Goal: Transaction & Acquisition: Subscribe to service/newsletter

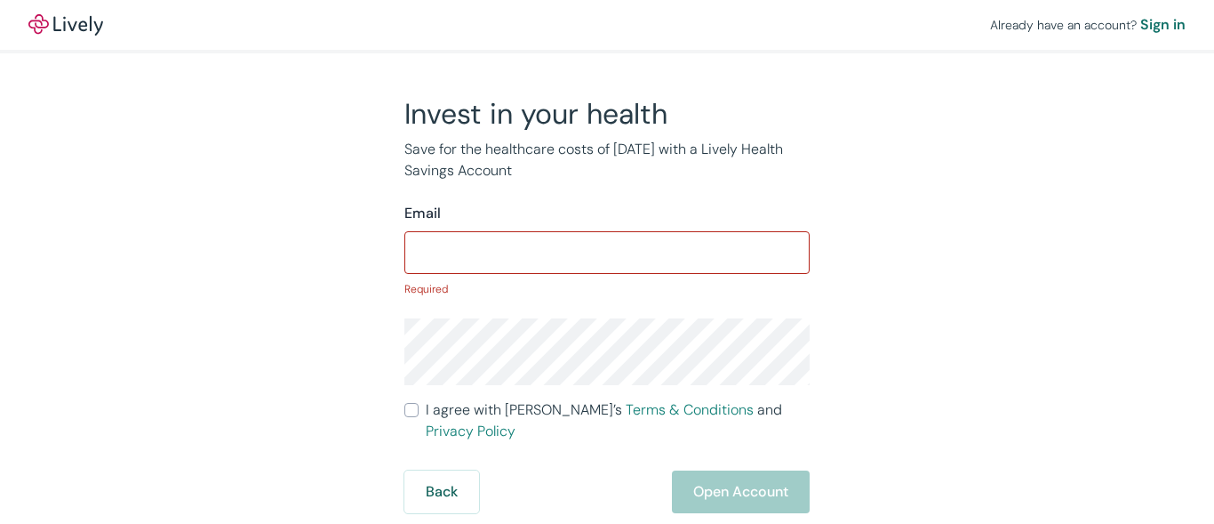
click at [607, 260] on input "Email" at bounding box center [606, 253] width 405 height 36
click at [607, 249] on input "Email" at bounding box center [606, 253] width 405 height 36
click at [607, 27] on div "Already have an account? Sign in" at bounding box center [607, 25] width 1214 height 50
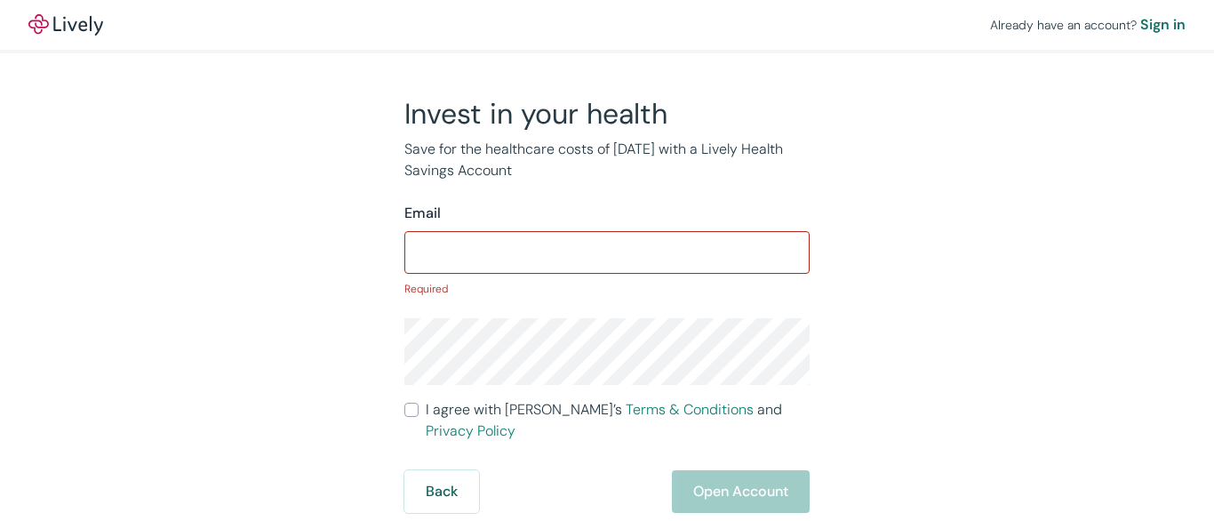
click at [607, 25] on div "Already have an account? Sign in" at bounding box center [607, 25] width 1214 height 50
click at [66, 25] on img at bounding box center [65, 24] width 75 height 21
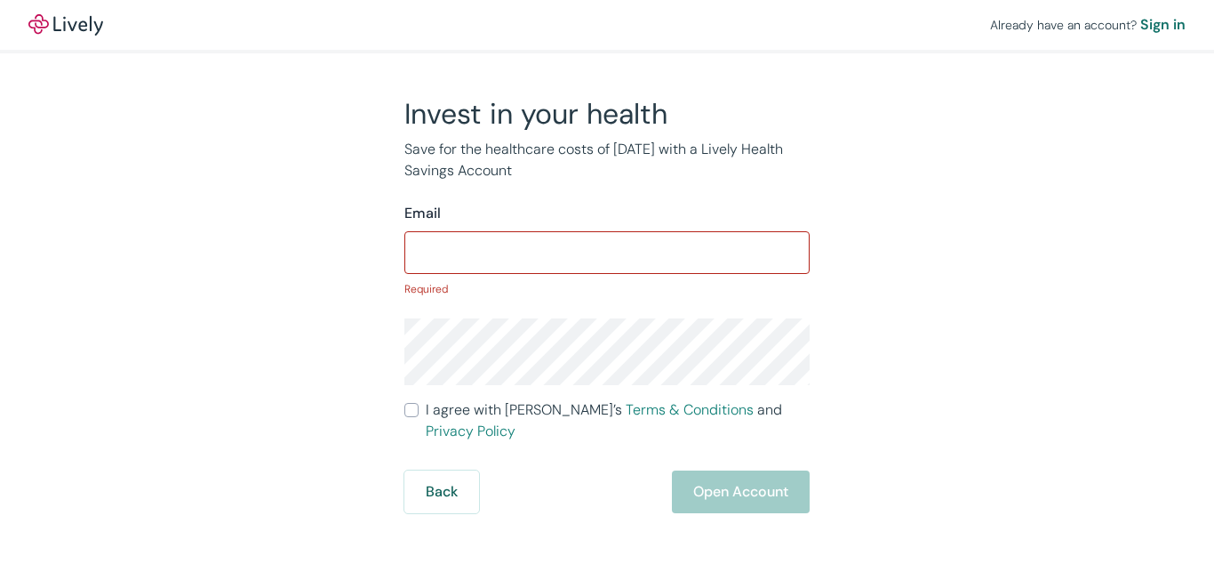
click at [607, 282] on p "Required" at bounding box center [606, 289] width 405 height 16
click at [607, 249] on input "Email" at bounding box center [606, 253] width 405 height 36
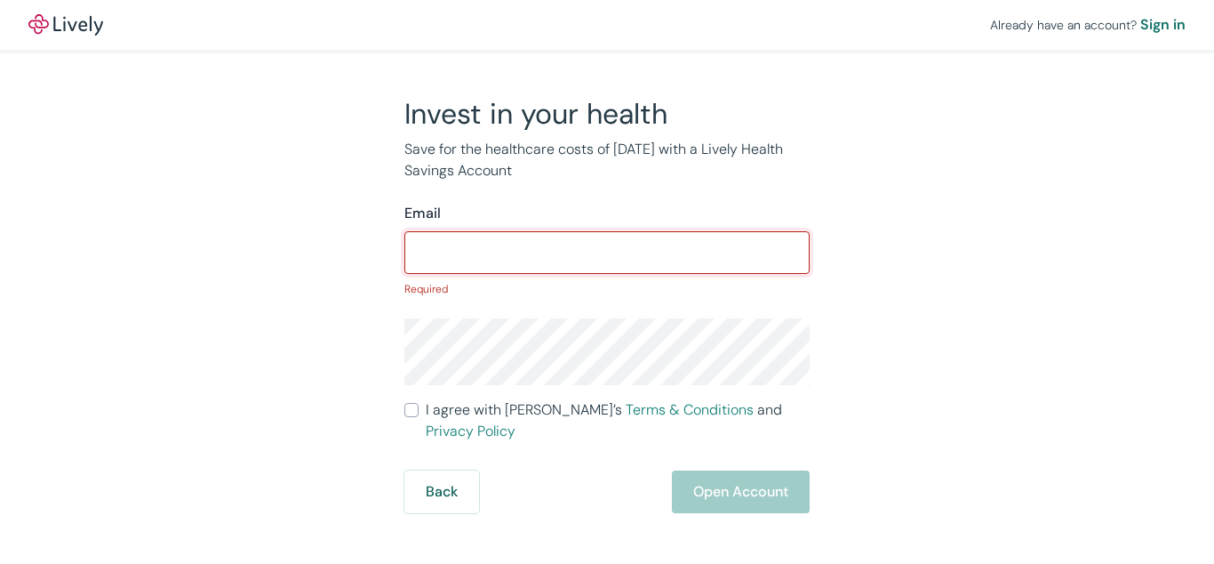
click at [607, 27] on div "Already have an account? Sign in" at bounding box center [607, 25] width 1214 height 50
click at [607, 25] on div "Already have an account? Sign in" at bounding box center [607, 25] width 1214 height 50
click at [607, 27] on div "Already have an account? Sign in" at bounding box center [607, 25] width 1214 height 50
click at [607, 25] on div "Already have an account? Sign in" at bounding box center [607, 25] width 1214 height 50
click at [66, 25] on img at bounding box center [65, 24] width 75 height 21
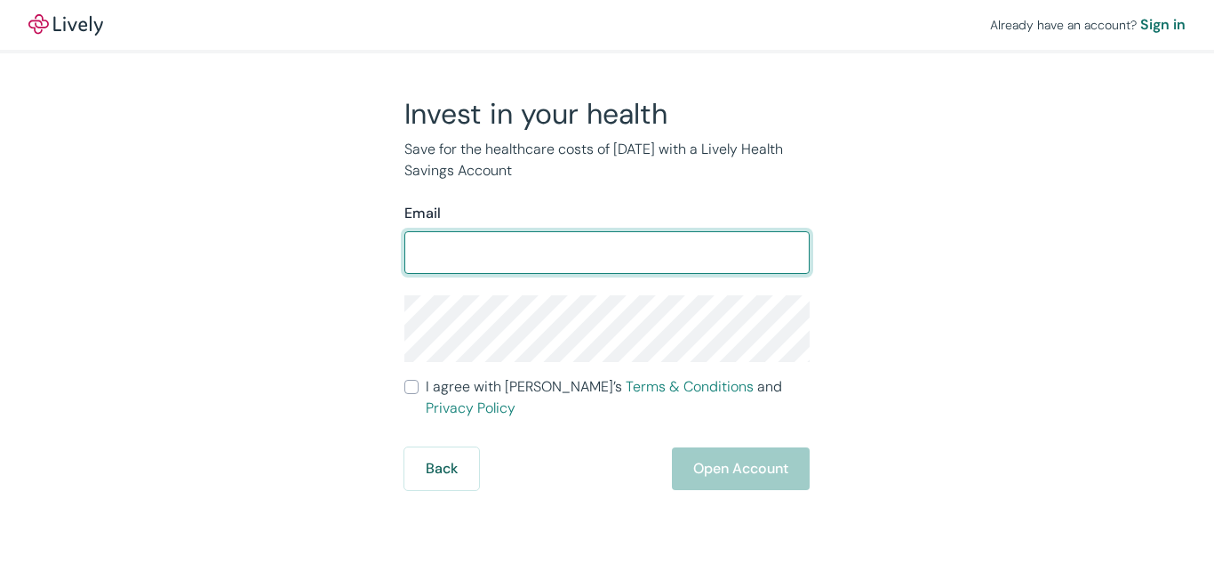
click at [607, 282] on form "Email ​ I agree with Lively’s Terms & Conditions and Privacy Policy Back Open A…" at bounding box center [606, 346] width 405 height 287
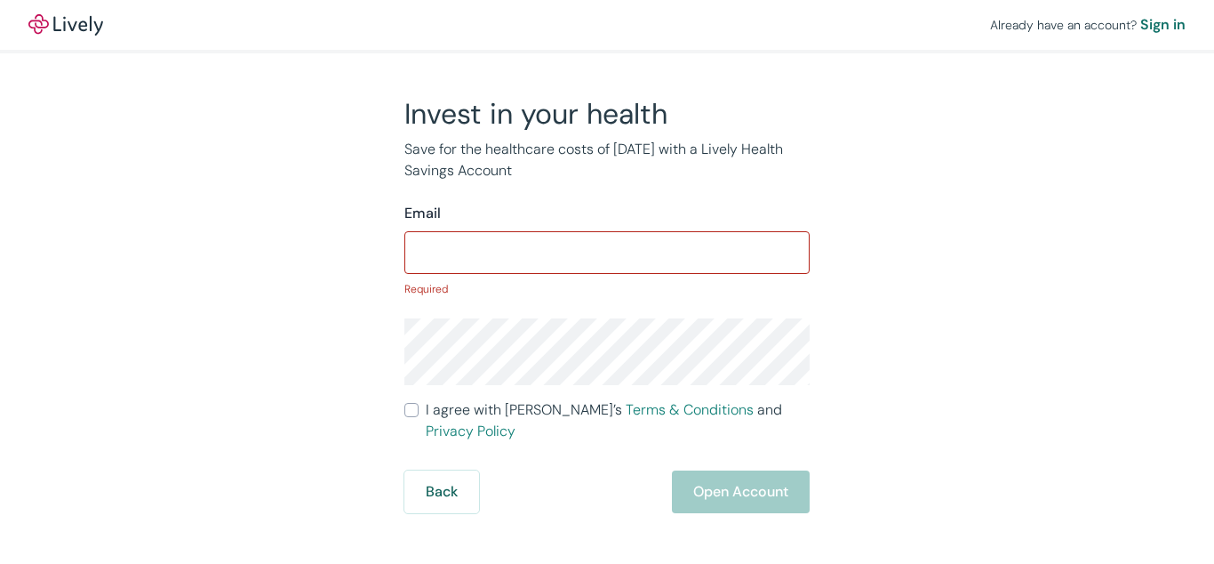
click at [607, 282] on p "Required" at bounding box center [606, 289] width 405 height 16
click at [607, 249] on input "Email" at bounding box center [606, 253] width 405 height 36
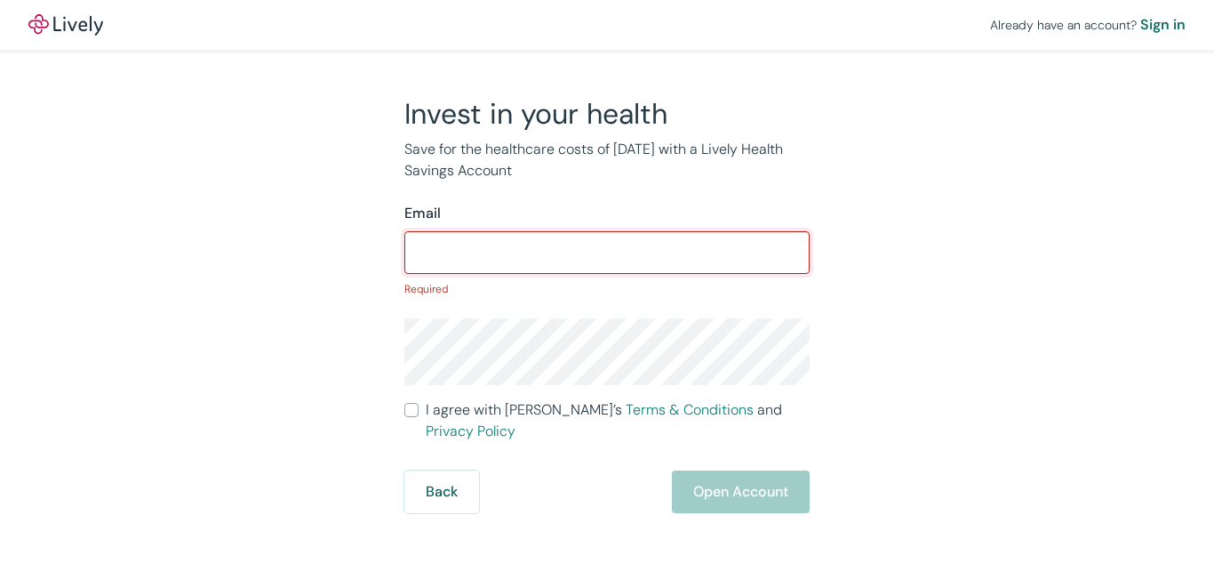
click at [607, 27] on div "Already have an account? Sign in" at bounding box center [607, 25] width 1214 height 50
click at [607, 25] on div "Already have an account? Sign in" at bounding box center [607, 25] width 1214 height 50
click at [66, 25] on img at bounding box center [65, 24] width 75 height 21
